Goal: Find contact information: Find contact information

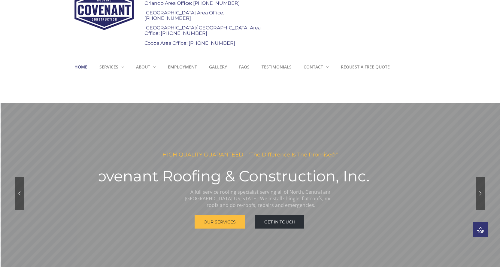
scroll to position [60, 0]
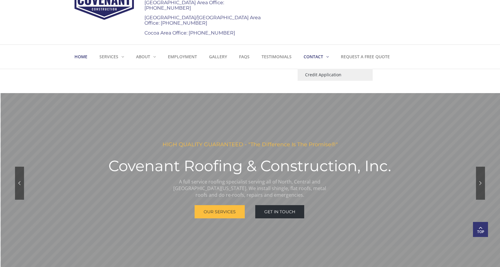
click at [322, 56] on strong "Contact" at bounding box center [314, 57] width 20 height 6
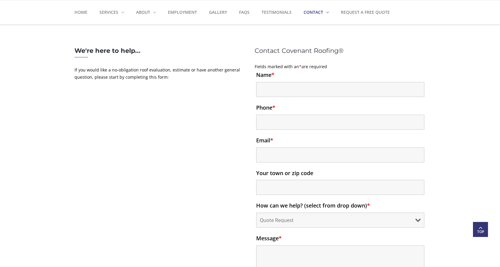
scroll to position [421, 0]
drag, startPoint x: 454, startPoint y: 0, endPoint x: 488, endPoint y: 38, distance: 49.8
click at [488, 38] on div "We're here to help... If you would like a no-obligation roof evaluation, estima…" at bounding box center [250, 213] width 500 height 363
drag, startPoint x: 414, startPoint y: 47, endPoint x: 454, endPoint y: 83, distance: 53.8
click at [454, 83] on div "We're here to help... If you would like a no-obligation roof evaluation, estima…" at bounding box center [250, 213] width 500 height 363
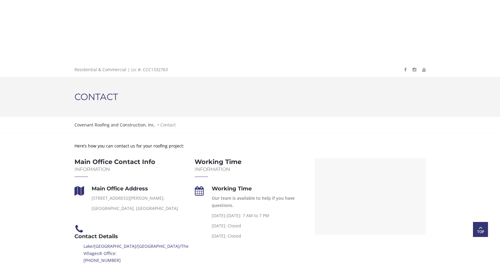
scroll to position [0, 0]
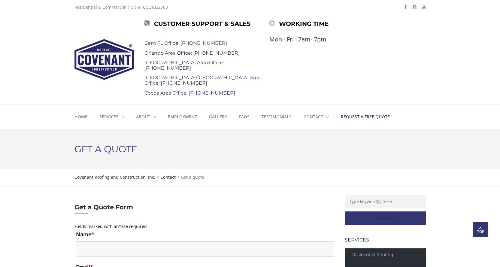
click at [96, 53] on img at bounding box center [103, 59] width 59 height 41
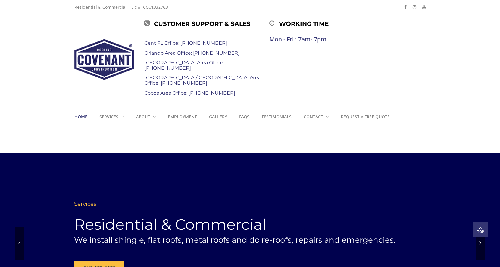
click at [41, 51] on header "Customer Support & Sales Cent FL Office: [PHONE_NUMBER] [GEOGRAPHIC_DATA] Area …" at bounding box center [250, 71] width 500 height 115
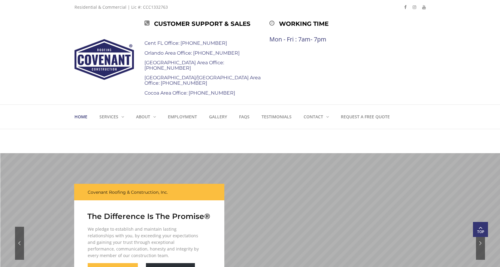
drag, startPoint x: 54, startPoint y: 0, endPoint x: 41, endPoint y: 47, distance: 48.9
click at [41, 47] on header "Customer Support & Sales Cent FL Office: 352-314-3625 Orlando Area Office: 407-…" at bounding box center [250, 71] width 500 height 115
